Goal: Navigation & Orientation: Find specific page/section

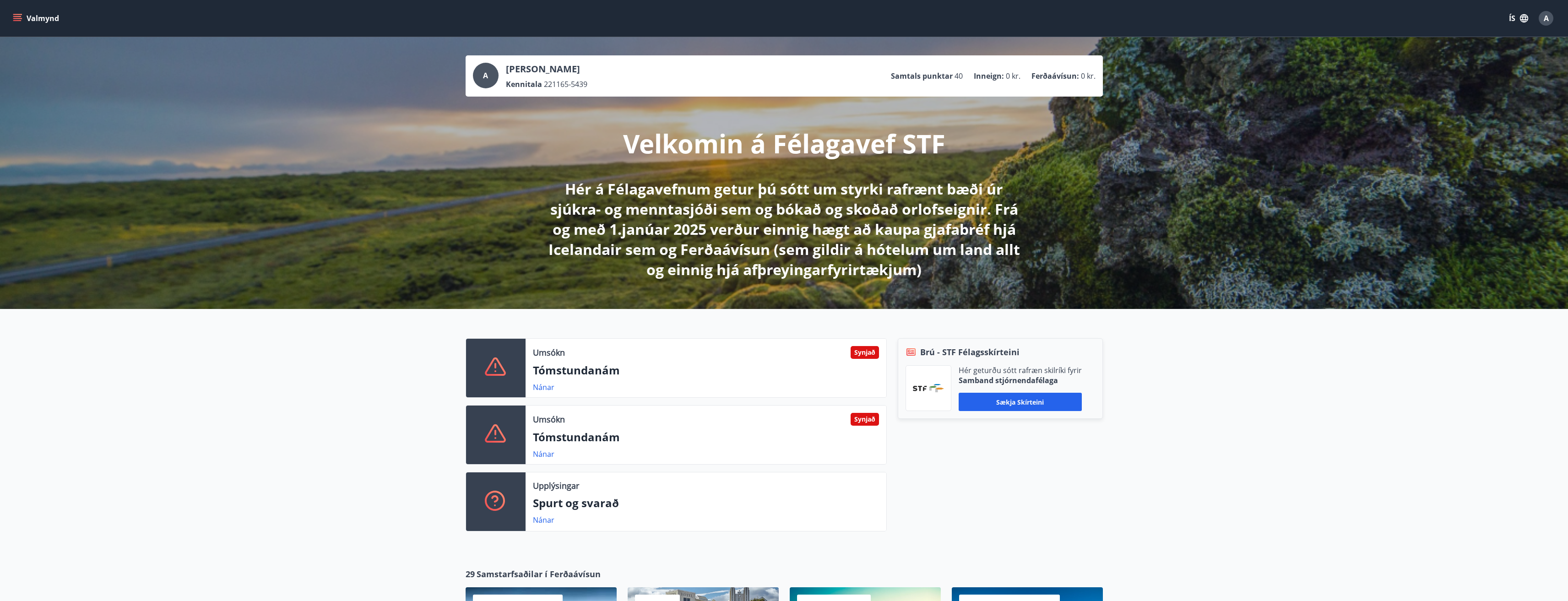
click at [14, 21] on icon "menu" at bounding box center [17, 20] width 8 height 1
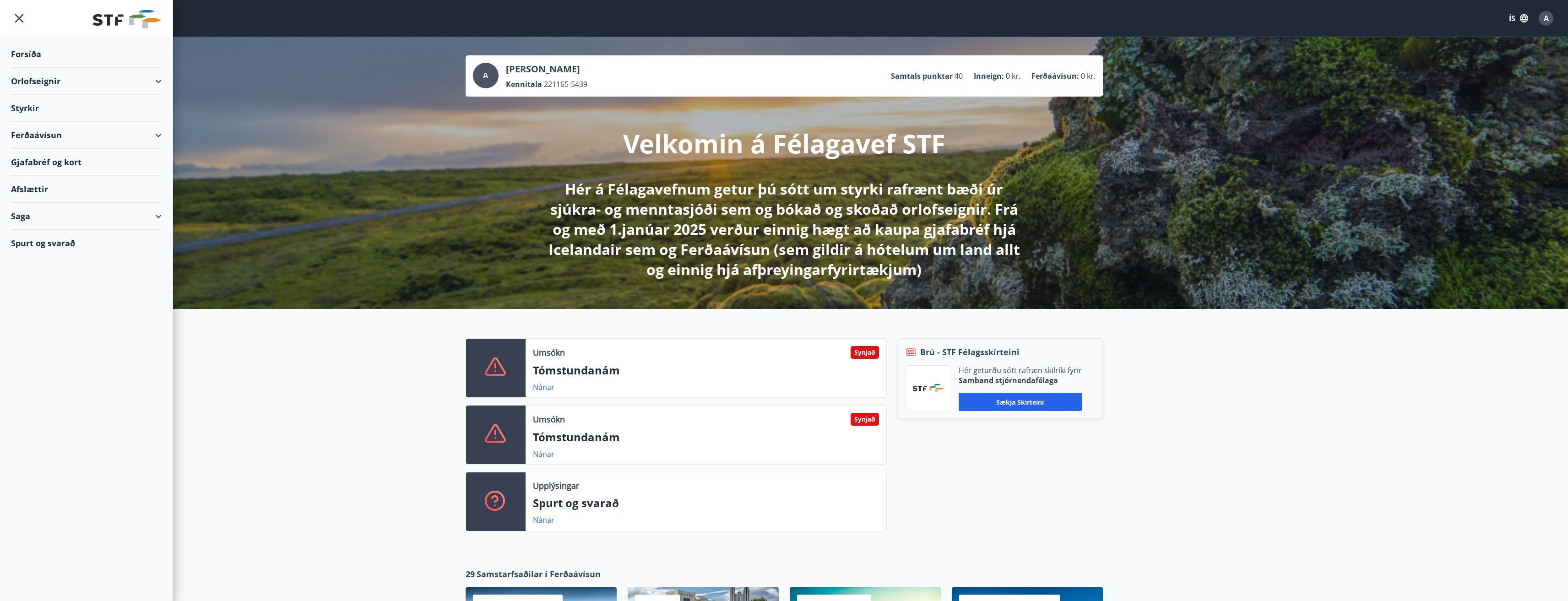
click at [158, 216] on div "Saga" at bounding box center [86, 215] width 151 height 27
click at [37, 260] on div "Bókanir" at bounding box center [86, 258] width 136 height 19
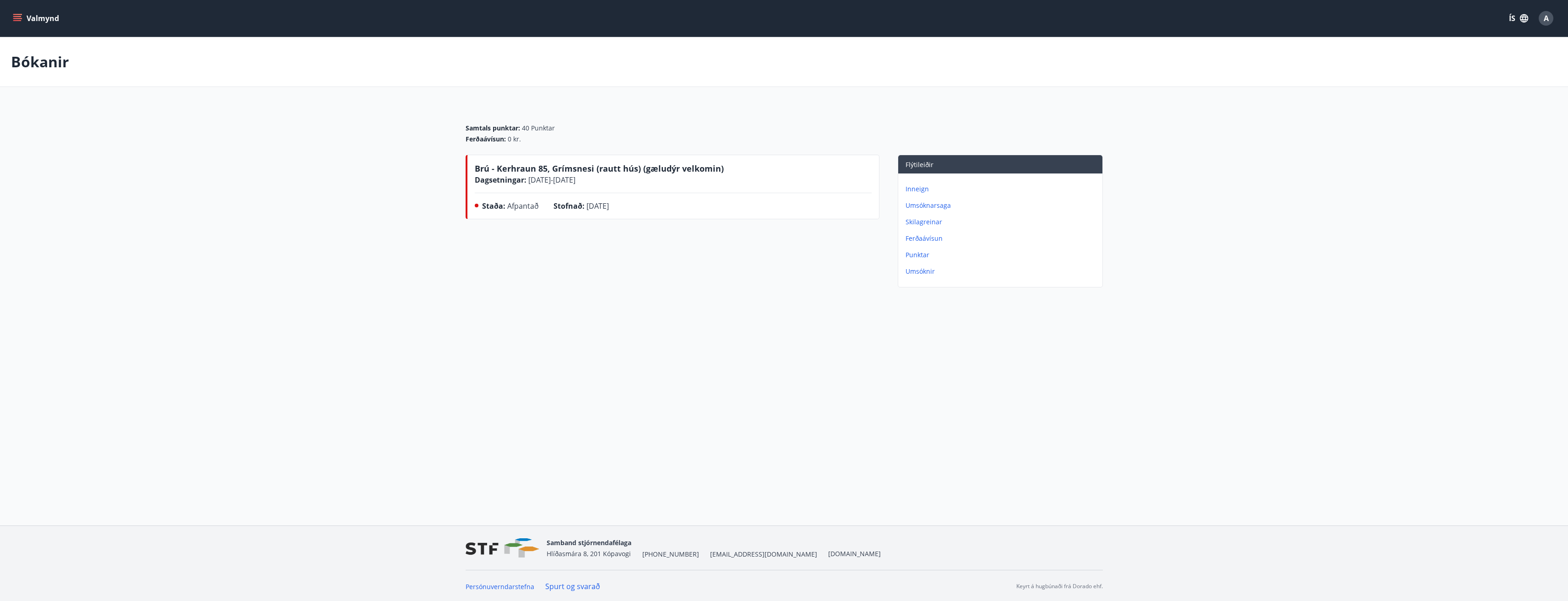
click at [916, 191] on p "Inneign" at bounding box center [1001, 189] width 193 height 9
click at [924, 255] on p "Bókanir" at bounding box center [1001, 255] width 193 height 9
click at [924, 192] on p "Inneign" at bounding box center [1001, 189] width 193 height 9
click at [933, 206] on p "Skilagreinar" at bounding box center [1001, 205] width 193 height 9
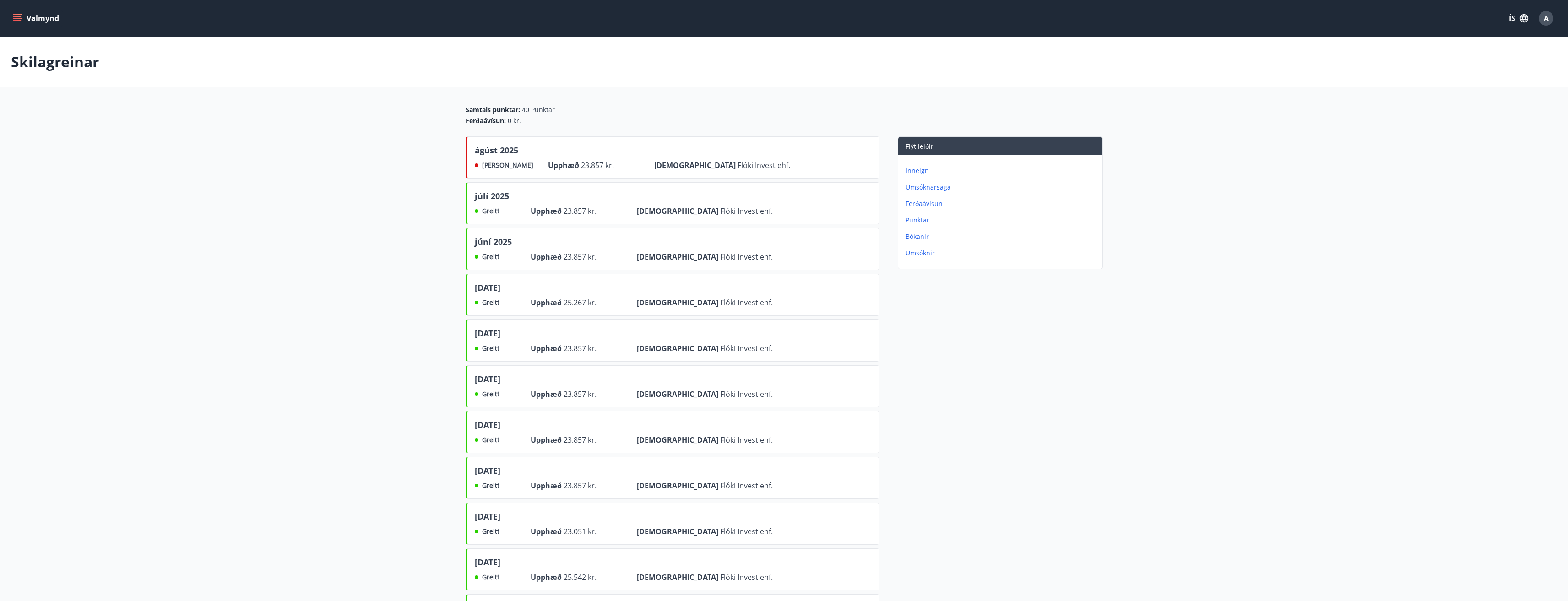
click at [924, 219] on p "Punktar" at bounding box center [1001, 220] width 193 height 9
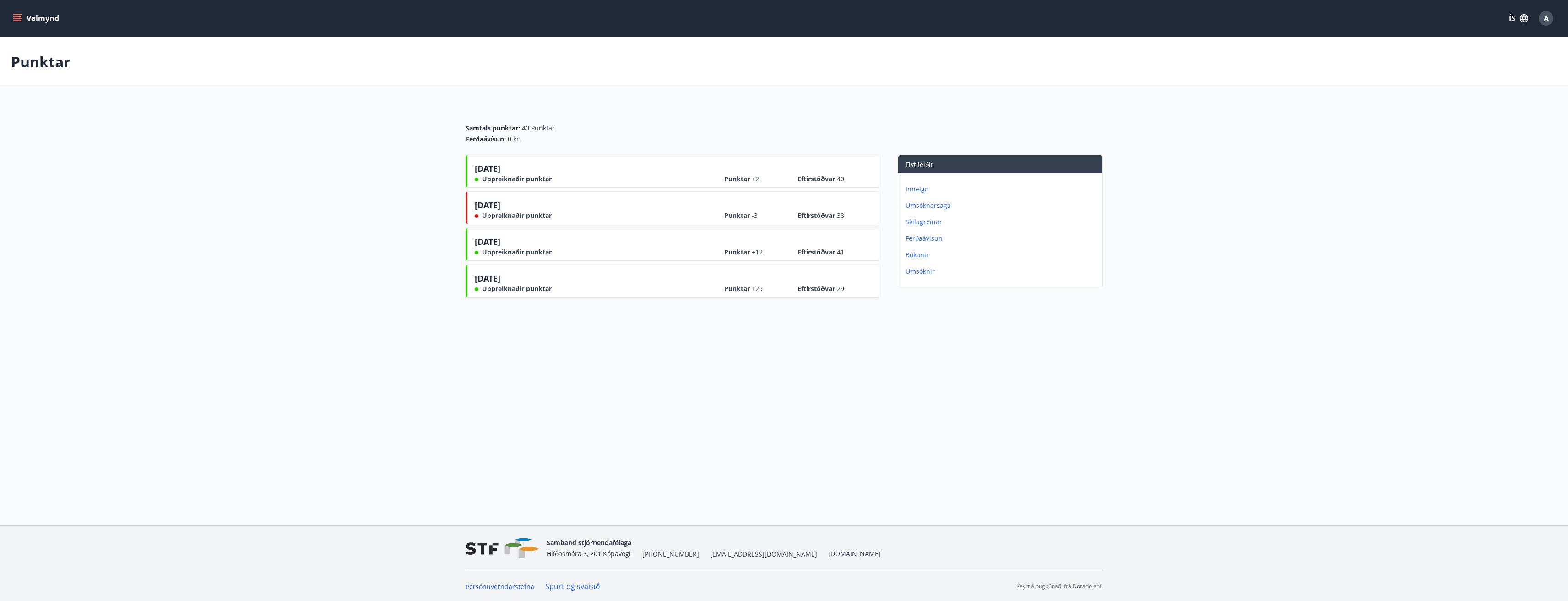
click at [931, 223] on p "Skilagreinar" at bounding box center [1001, 222] width 193 height 9
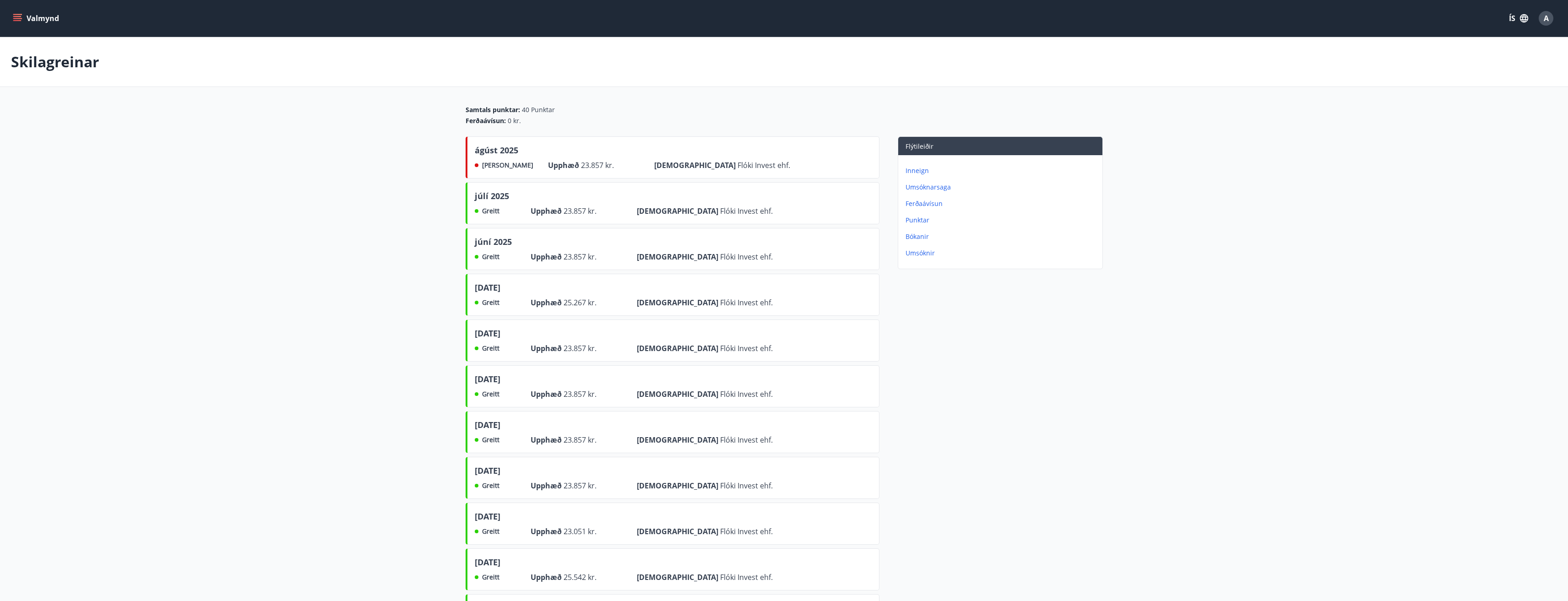
click at [918, 238] on p "Bókanir" at bounding box center [1001, 236] width 193 height 9
